Goal: Complete application form

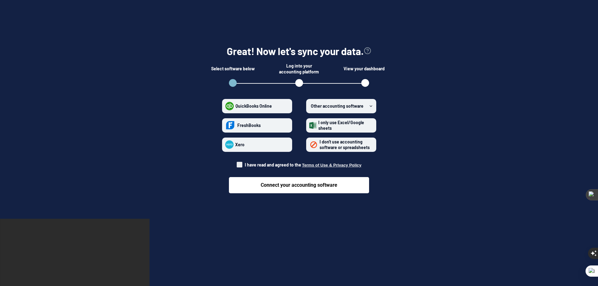
click at [239, 164] on span at bounding box center [240, 165] width 6 height 6
click at [237, 163] on input "I have read and agreed to the Terms of Use & Privacy Policy" at bounding box center [237, 163] width 0 height 0
checkbox input "true"
click at [337, 147] on strong "I don't use accounting software or spreadsheets" at bounding box center [344, 144] width 50 height 11
click at [310, 145] on spreadsheets "I don't use accounting software or spreadsheets" at bounding box center [309, 144] width 0 height 0
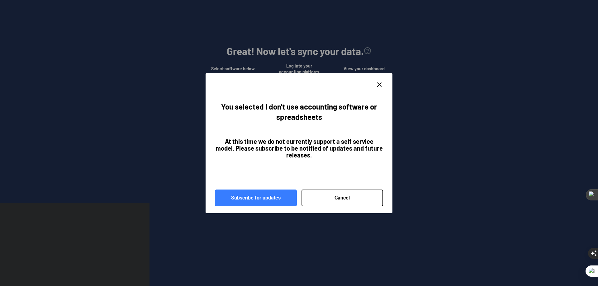
click at [377, 83] on icon "close dialog" at bounding box center [379, 84] width 7 height 7
radio spreadsheets "false"
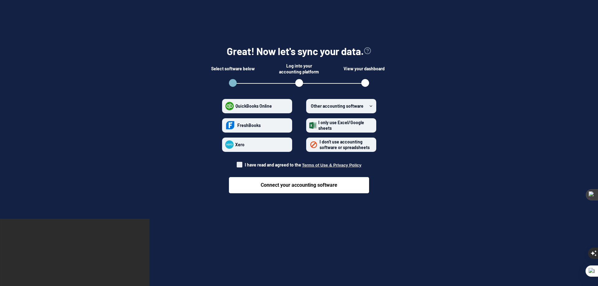
click at [240, 164] on span at bounding box center [240, 165] width 6 height 6
click at [237, 163] on input "I have read and agreed to the Terms of Use & Privacy Policy" at bounding box center [237, 163] width 0 height 0
checkbox input "true"
click at [372, 106] on icon at bounding box center [371, 106] width 4 height 4
click at [310, 106] on software "Other accounting software" at bounding box center [309, 106] width 0 height 0
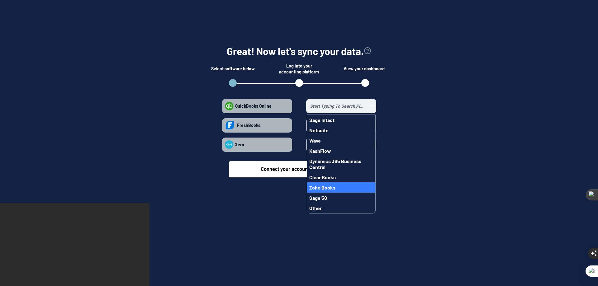
click at [337, 188] on button "Zoho Books" at bounding box center [341, 187] width 68 height 10
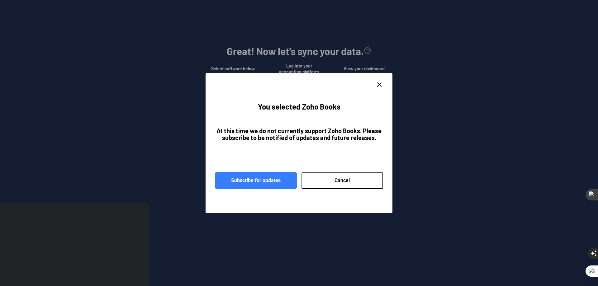
click at [378, 87] on icon "close dialog" at bounding box center [379, 84] width 7 height 7
